Goal: Task Accomplishment & Management: Manage account settings

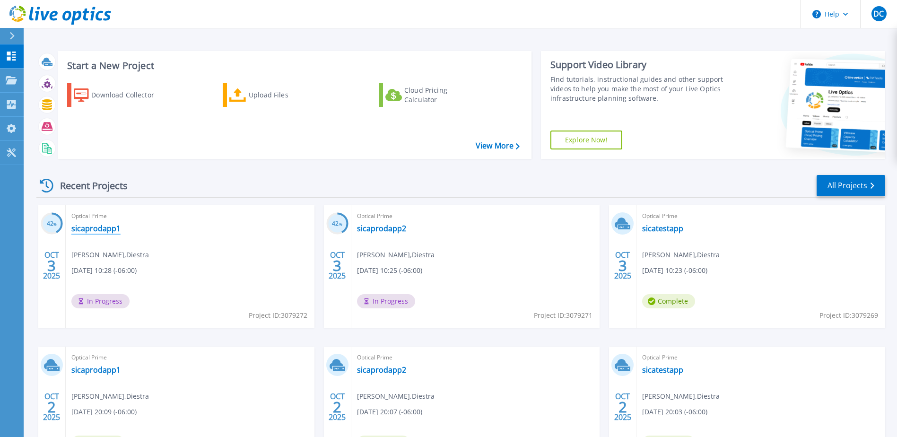
click at [81, 232] on link "sicaprodapp1" at bounding box center [95, 228] width 49 height 9
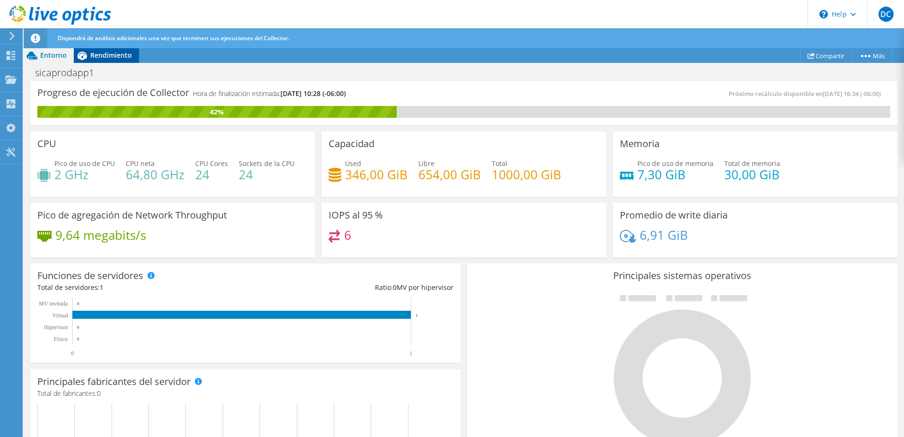
click at [106, 53] on span "Rendimiento" at bounding box center [111, 55] width 42 height 9
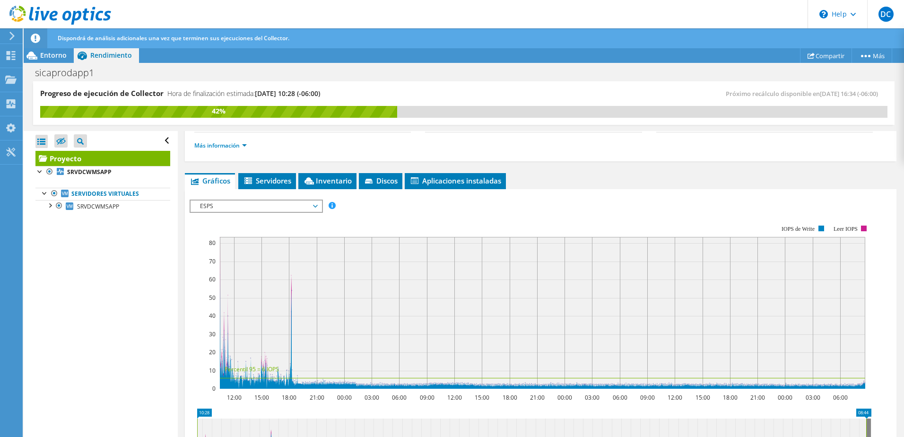
scroll to position [142, 0]
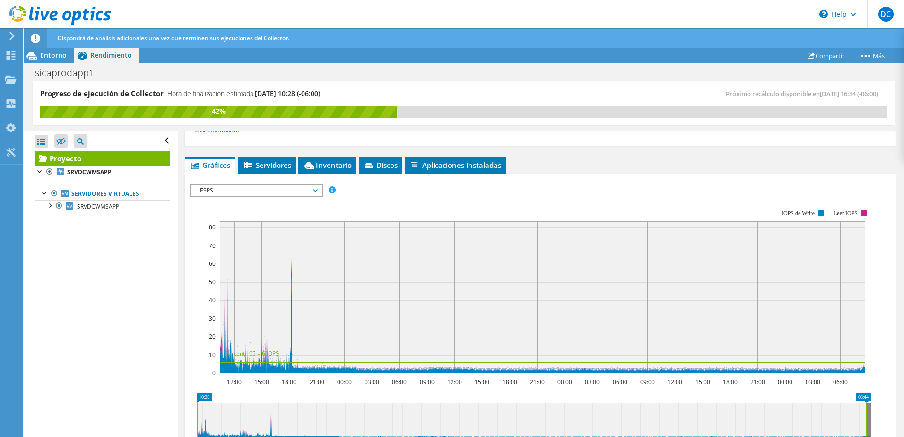
click at [264, 189] on span "ESPS" at bounding box center [255, 190] width 121 height 11
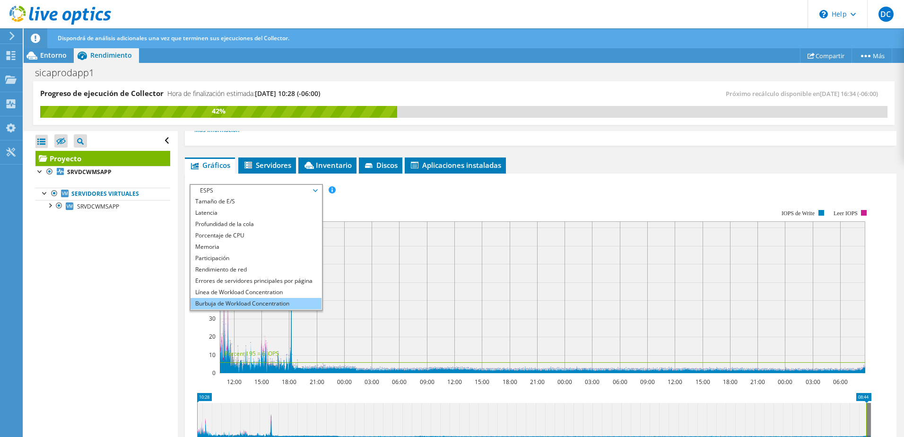
scroll to position [34, 0]
click at [218, 308] on li "Todos" at bounding box center [255, 303] width 131 height 11
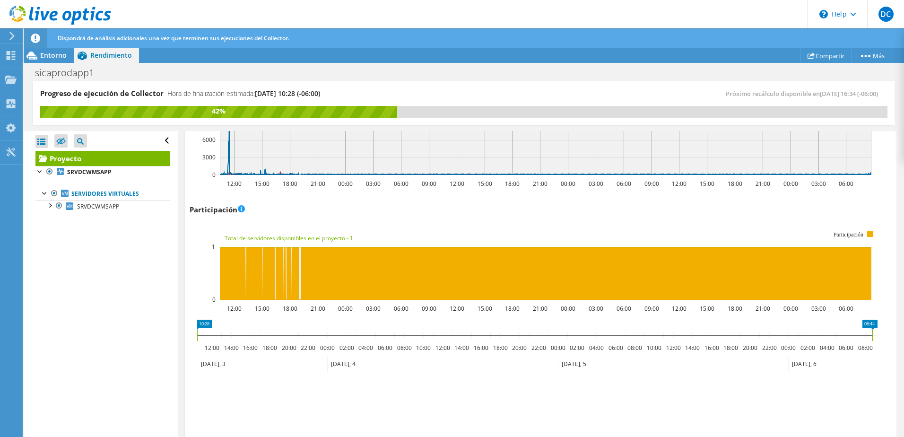
scroll to position [1202, 0]
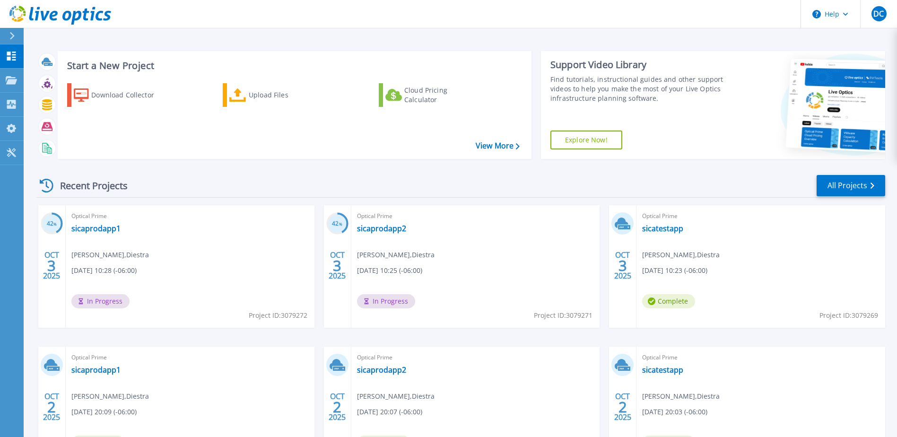
click at [659, 219] on span "Optical Prime" at bounding box center [760, 216] width 237 height 10
click at [664, 229] on link "sicatestapp" at bounding box center [662, 228] width 41 height 9
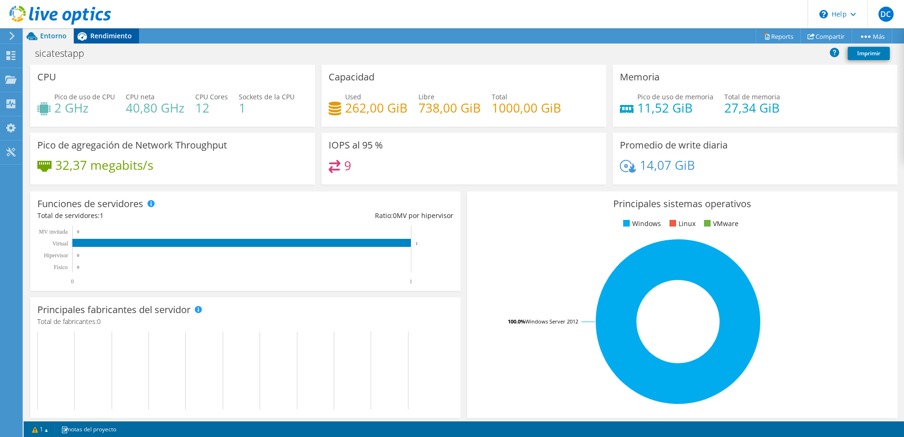
click at [114, 31] on div "Rendimiento" at bounding box center [106, 35] width 65 height 15
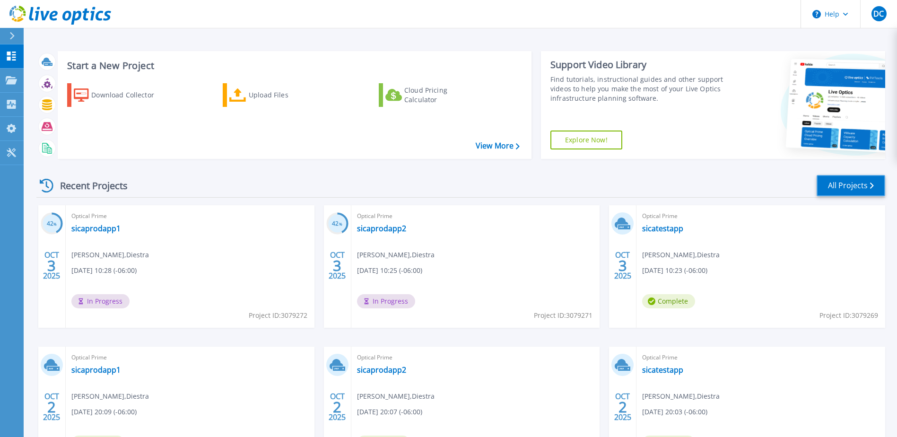
click at [844, 184] on link "All Projects" at bounding box center [850, 185] width 69 height 21
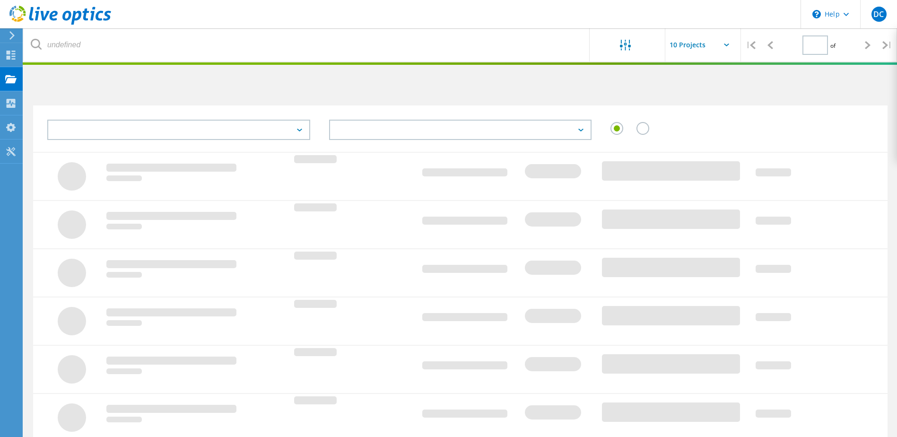
type input "1"
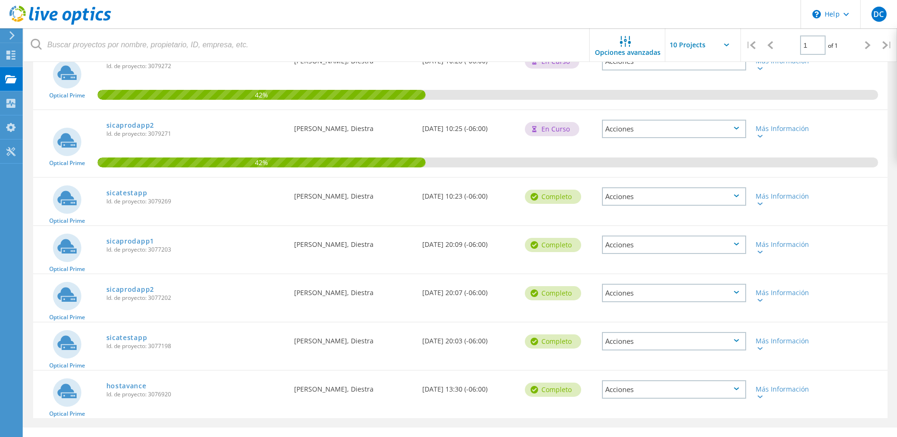
scroll to position [142, 0]
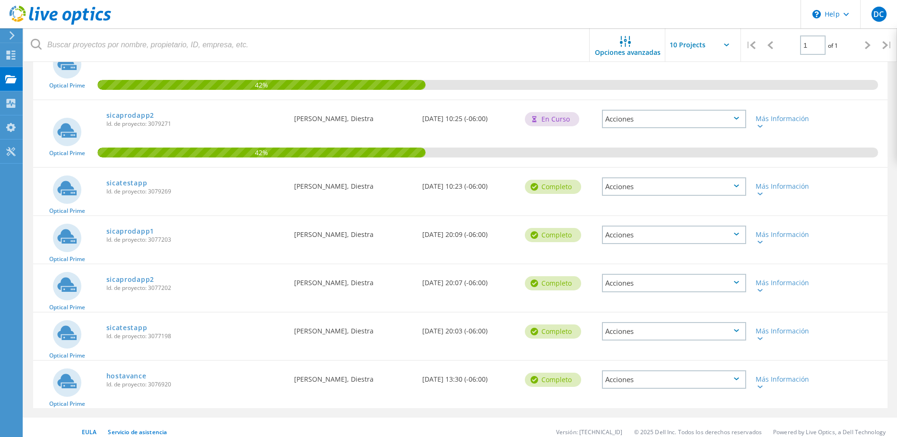
click at [736, 187] on icon at bounding box center [736, 185] width 5 height 3
click at [630, 208] on div "Eliminar" at bounding box center [674, 208] width 142 height 15
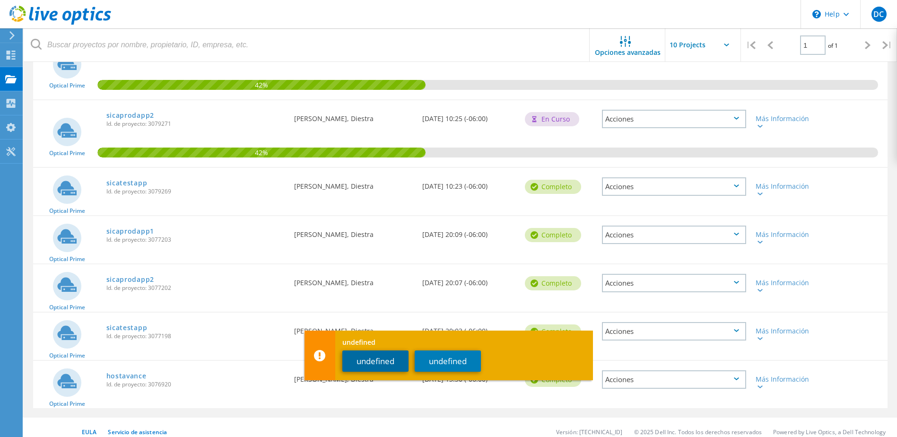
click at [380, 363] on button "undefined" at bounding box center [375, 360] width 66 height 21
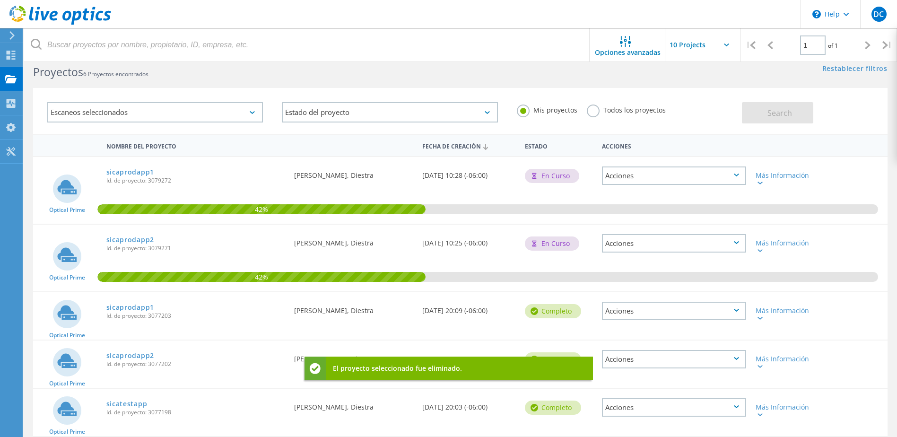
scroll to position [0, 0]
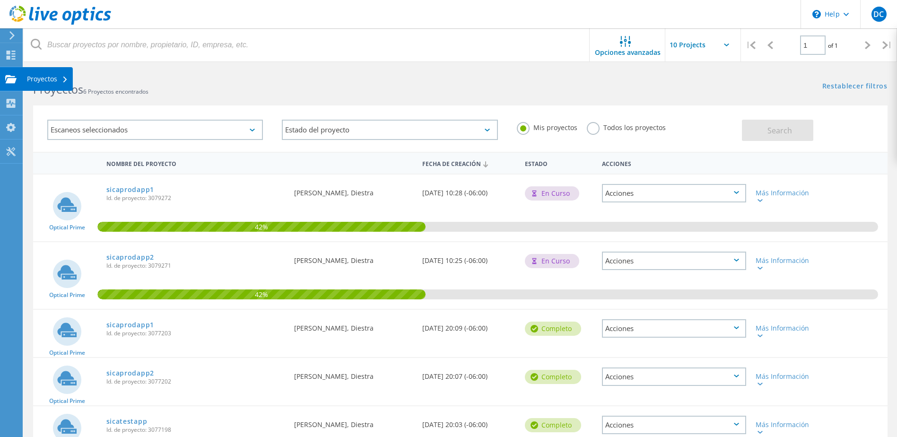
click at [22, 73] on div "Proyectos" at bounding box center [47, 79] width 51 height 24
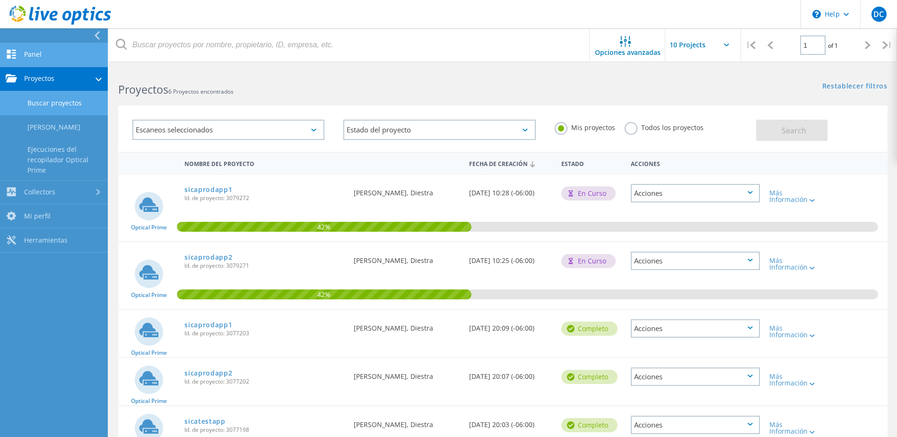
click at [43, 51] on link "Panel" at bounding box center [54, 55] width 108 height 24
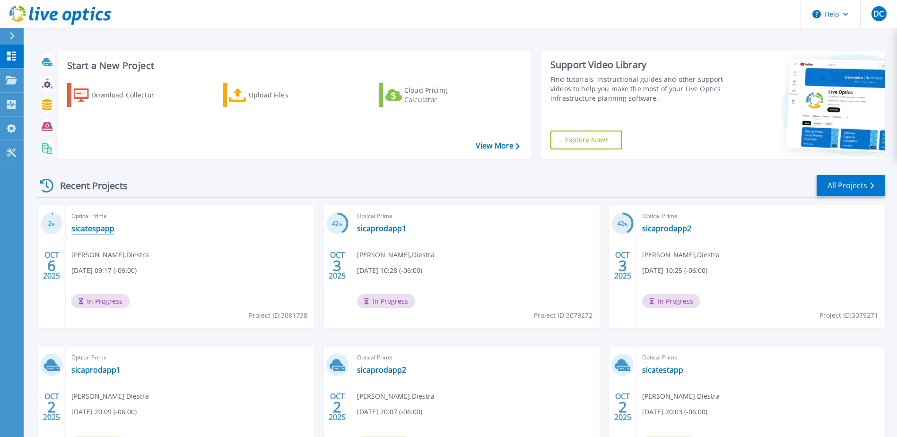
click at [99, 225] on link "sicatespapp" at bounding box center [92, 228] width 43 height 9
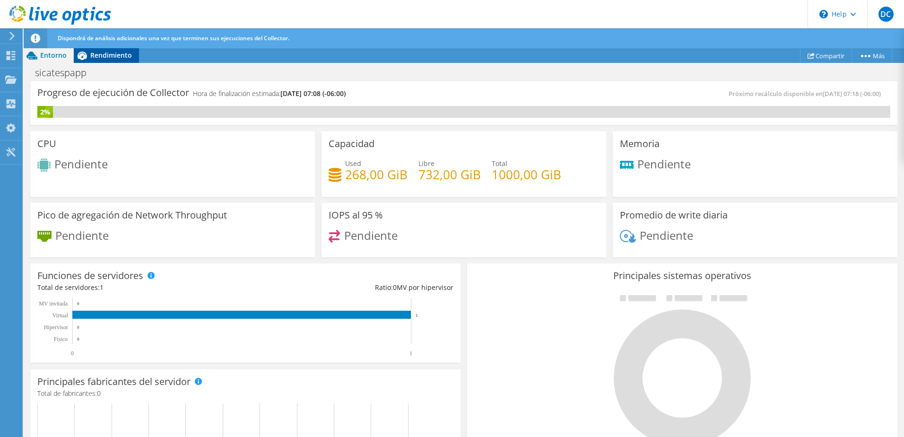
click at [114, 55] on span "Rendimiento" at bounding box center [111, 55] width 42 height 9
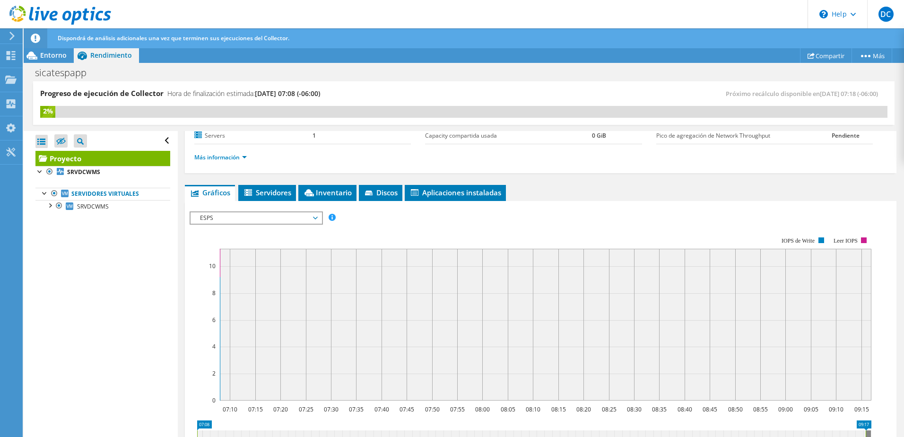
scroll to position [47, 0]
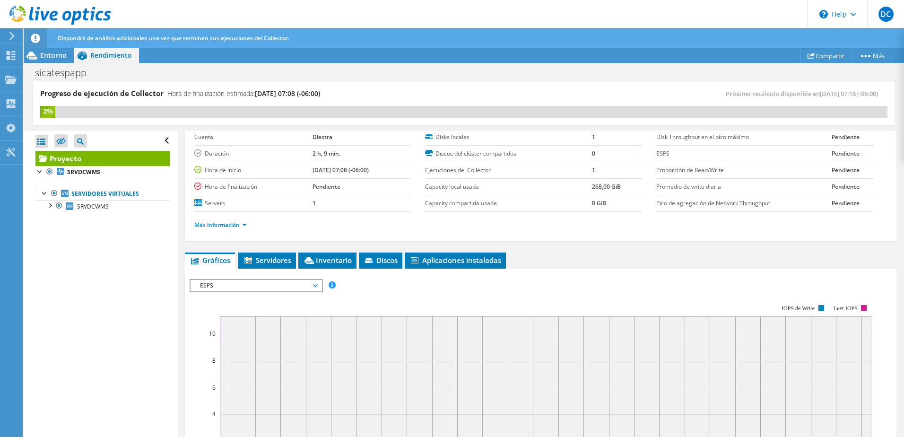
click at [244, 283] on span "ESPS" at bounding box center [255, 285] width 121 height 11
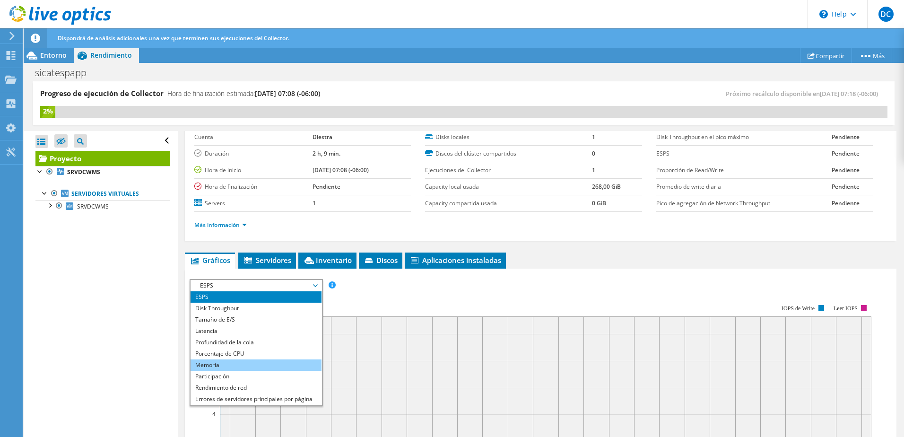
click at [214, 364] on li "Memoria" at bounding box center [255, 364] width 131 height 11
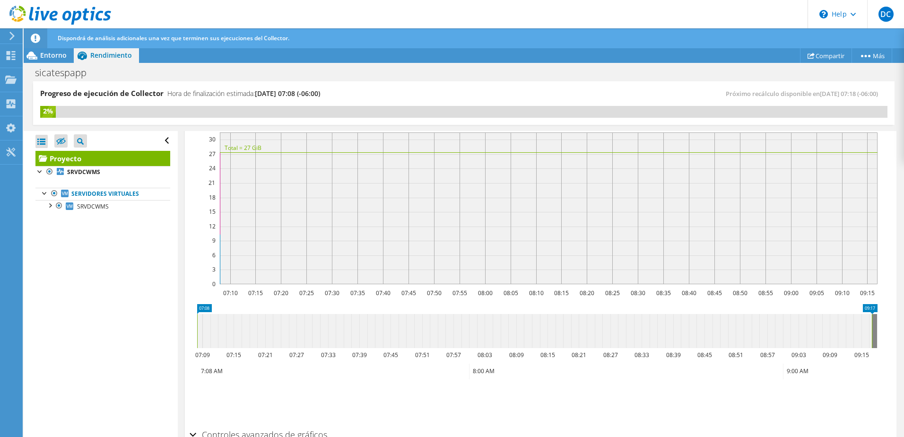
scroll to position [283, 0]
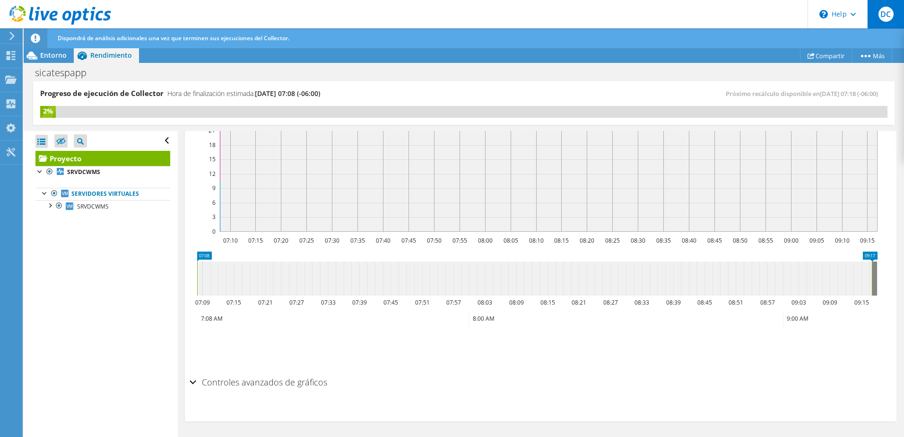
click at [885, 12] on span "DC" at bounding box center [885, 14] width 15 height 15
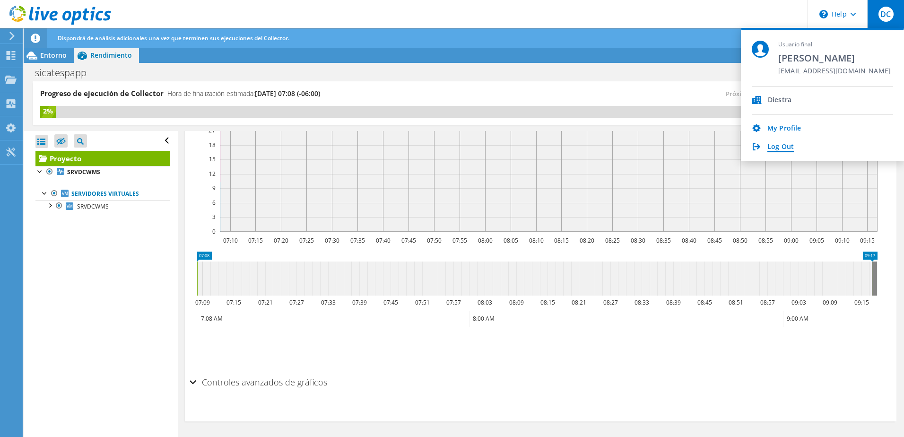
click at [789, 147] on link "Log Out" at bounding box center [780, 147] width 26 height 9
